Goal: Find specific page/section: Find specific page/section

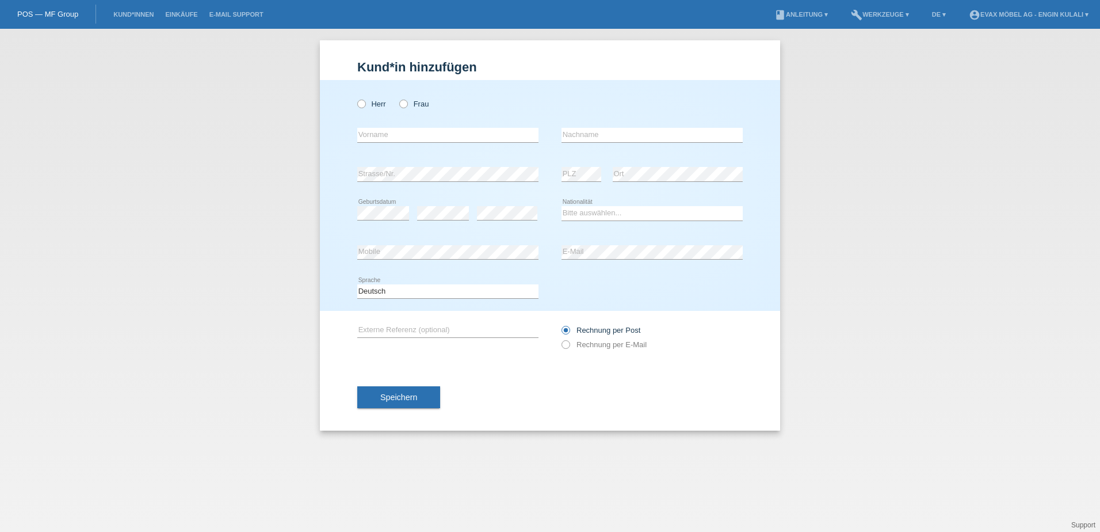
click at [51, 14] on link "POS — MF Group" at bounding box center [47, 14] width 61 height 9
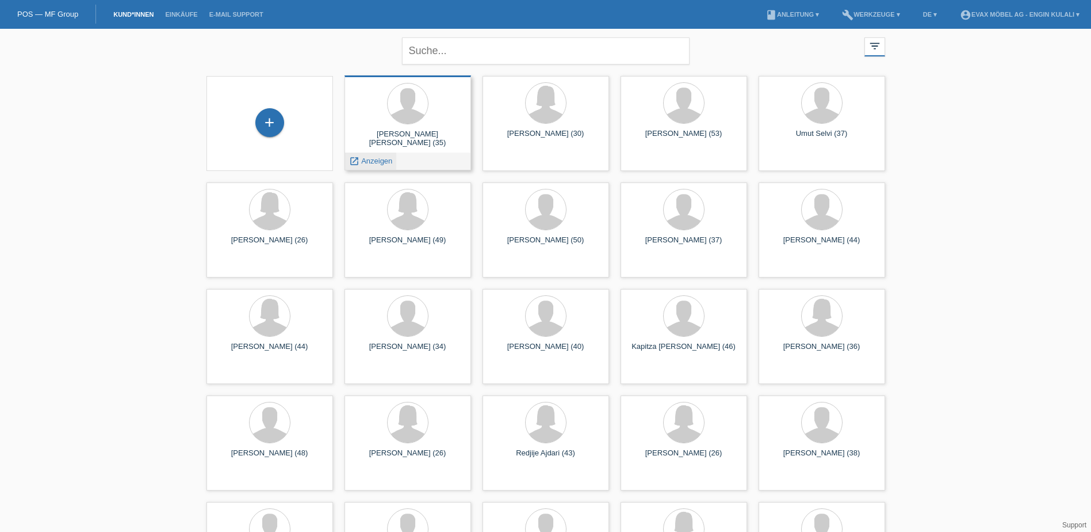
click at [381, 158] on span "Anzeigen" at bounding box center [376, 161] width 31 height 9
